Goal: Ask a question: Seek information or help from site administrators or community

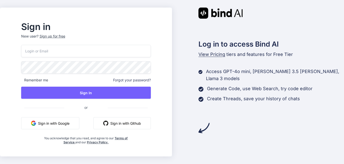
click at [104, 50] on input "email" at bounding box center [86, 51] width 130 height 12
type input "shukla102@yopmail.com"
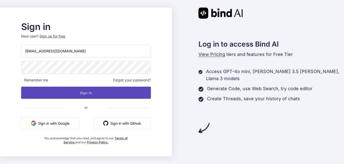
click at [126, 94] on button "Sign In" at bounding box center [86, 93] width 130 height 12
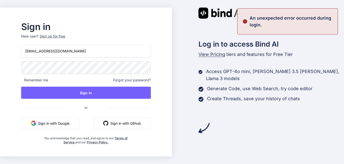
click at [141, 80] on span "Forgot your password?" at bounding box center [132, 80] width 38 height 5
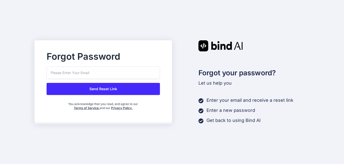
click at [129, 73] on input "email" at bounding box center [103, 72] width 113 height 12
type input "shukla102@yopmail.com"
click at [119, 92] on button "Send Reset Link" at bounding box center [103, 89] width 113 height 12
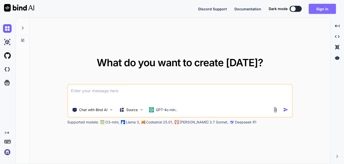
click at [330, 9] on button "Sign in" at bounding box center [322, 9] width 27 height 10
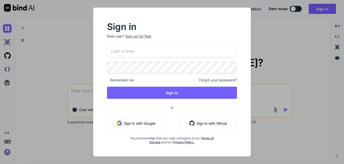
click at [139, 50] on input "email" at bounding box center [172, 51] width 130 height 12
type input "shukla102@yopmail.com"
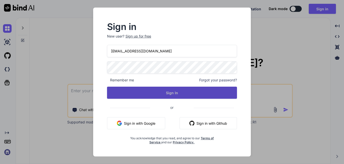
click at [167, 90] on button "Sign In" at bounding box center [172, 93] width 130 height 12
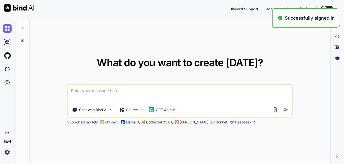
click at [167, 90] on textarea at bounding box center [180, 94] width 224 height 19
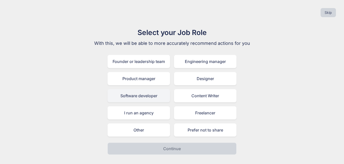
click at [146, 96] on div "Software developer" at bounding box center [138, 95] width 62 height 13
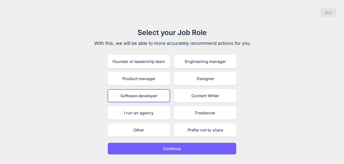
click at [187, 147] on button "Continue" at bounding box center [171, 148] width 129 height 12
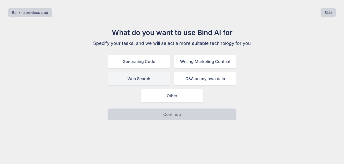
click at [149, 81] on div "Web Search" at bounding box center [138, 78] width 62 height 13
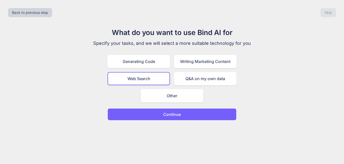
click at [164, 115] on p "Continue" at bounding box center [172, 114] width 18 height 6
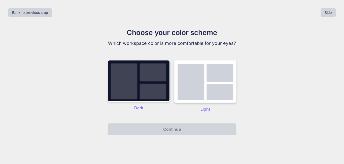
click at [198, 97] on img at bounding box center [205, 81] width 62 height 43
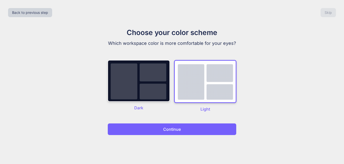
click at [192, 129] on button "Continue" at bounding box center [171, 129] width 129 height 12
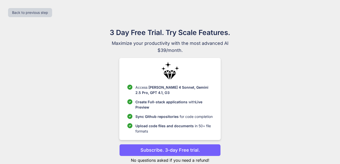
click at [185, 161] on p "No questions asked if you need a refund!" at bounding box center [169, 160] width 101 height 6
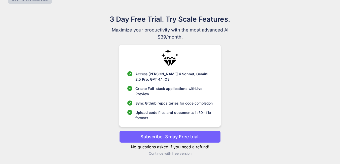
click at [167, 154] on p "Continue with free version" at bounding box center [169, 153] width 101 height 5
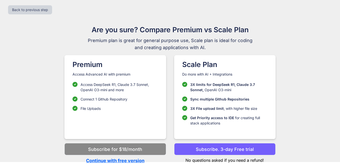
click at [138, 160] on p "Continue with free version" at bounding box center [114, 160] width 101 height 7
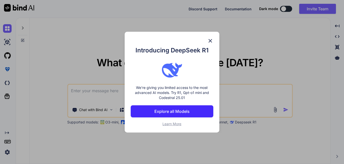
type textarea "x"
click at [209, 41] on img at bounding box center [210, 41] width 6 height 6
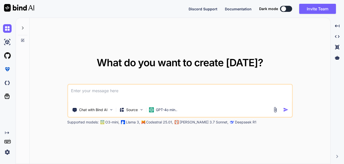
click at [109, 96] on textarea at bounding box center [180, 94] width 224 height 19
paste textarea "<?xml version="1.0" encoding="utf-8"?> <androidx.constraintlayout.widget.Constr…"
type textarea "<?xml version="1.0" encoding="utf-8"?> <androidx.constraintlayout.widget.Constr…"
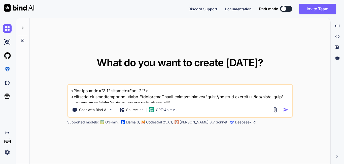
scroll to position [109, 0]
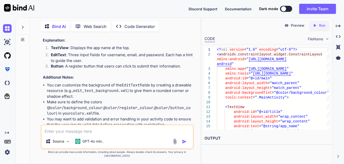
scroll to position [528, 0]
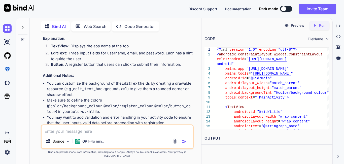
click at [85, 132] on textarea at bounding box center [117, 129] width 151 height 9
type textarea "give"
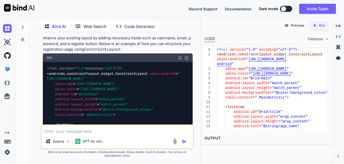
scroll to position [103, 0]
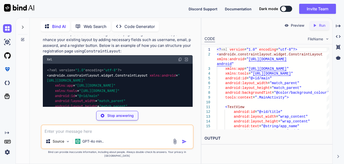
click at [180, 59] on img at bounding box center [180, 59] width 4 height 4
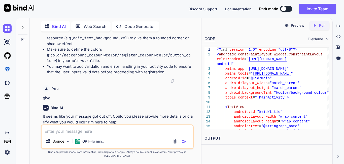
scroll to position [579, 0]
click at [91, 134] on textarea at bounding box center [117, 129] width 151 height 9
type textarea "colour code"
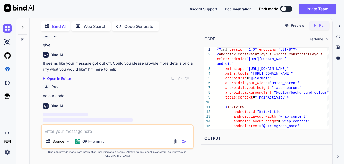
scroll to position [632, 0]
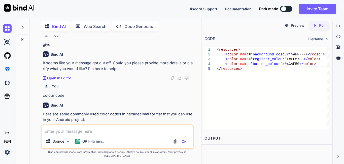
click at [95, 130] on textarea at bounding box center [117, 129] width 151 height 9
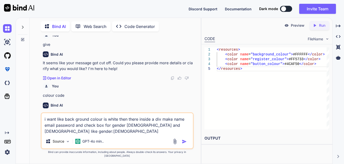
type textarea "i want like back ground colour is white then there inside a div make name email…"
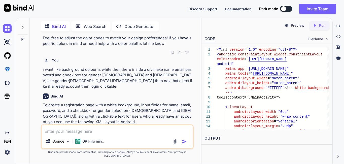
scroll to position [1001, 0]
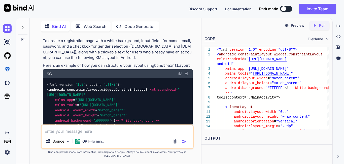
click at [181, 71] on img at bounding box center [180, 73] width 4 height 4
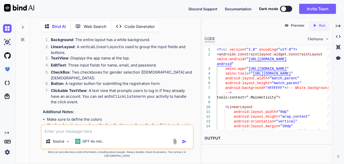
scroll to position [1605, 0]
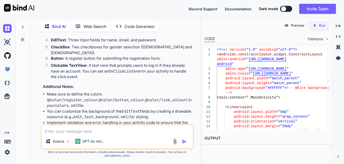
click at [97, 139] on div "Source GPT-4o min.." at bounding box center [117, 136] width 153 height 25
click at [94, 134] on textarea at bounding box center [117, 129] width 151 height 9
type textarea "give colour page and strign page"
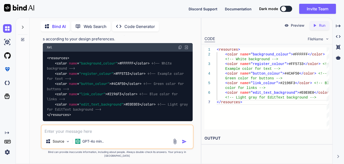
scroll to position [1759, 0]
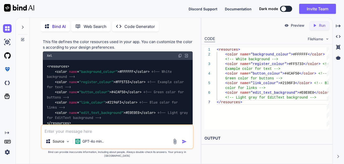
click at [179, 54] on img at bounding box center [180, 56] width 4 height 4
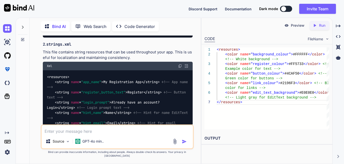
scroll to position [1834, 0]
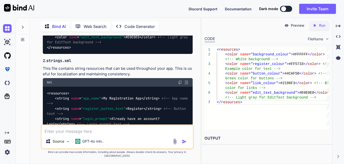
click at [178, 80] on img at bounding box center [180, 82] width 4 height 4
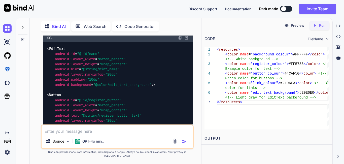
scroll to position [1990, 0]
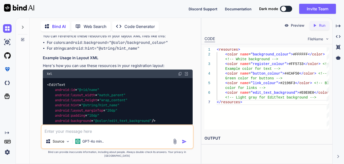
drag, startPoint x: 115, startPoint y: 101, endPoint x: 41, endPoint y: 75, distance: 78.3
click at [41, 75] on div "You Bind AI To create a simple and effective registration page using XML in And…" at bounding box center [117, 99] width 153 height 128
copy code "< EditText android:id = "@+id/name" android:layout_width = "match_parent" andro…"
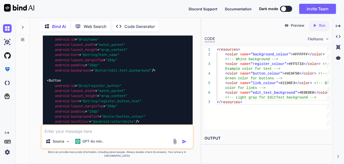
click at [158, 88] on div "< EditText android:id = "@+id/name" android:layout_width = "match_parent" andro…" at bounding box center [118, 104] width 150 height 152
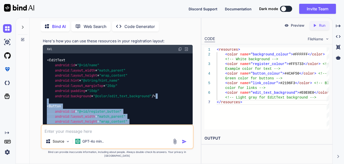
scroll to position [2019, 0]
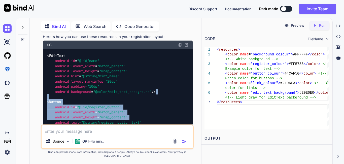
drag, startPoint x: 160, startPoint y: 59, endPoint x: 42, endPoint y: 44, distance: 119.2
click at [42, 44] on div "You Bind AI To create a simple and effective registration page using XML in And…" at bounding box center [118, 79] width 152 height 89
copy span "< EditText android:id = "@+id/name" android:layout_width = "match_parent" andro…"
